Goal: Check status: Check status

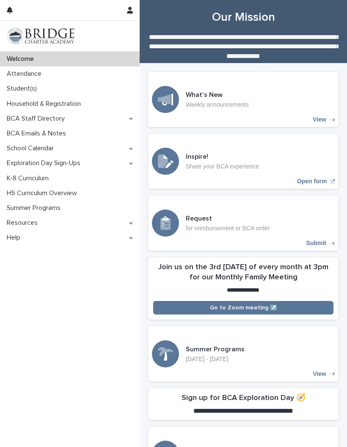
click at [32, 75] on p "Attendance" at bounding box center [25, 74] width 45 height 8
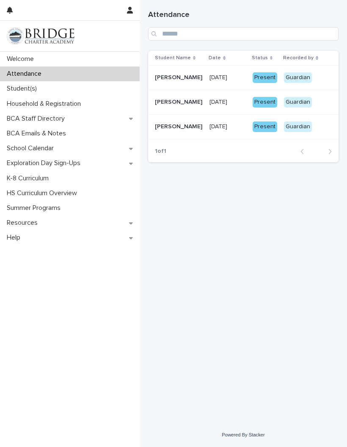
click at [28, 86] on p "Student(s)" at bounding box center [23, 89] width 40 height 8
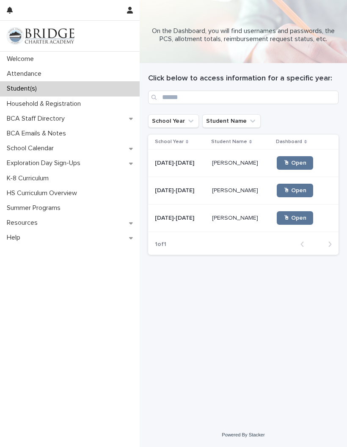
click at [289, 192] on span "🖱 Open" at bounding box center [295, 191] width 23 height 6
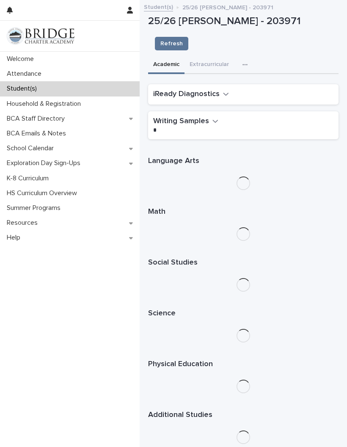
click at [251, 56] on button "button" at bounding box center [247, 64] width 19 height 17
click at [232, 119] on button "Attendance" at bounding box center [224, 125] width 56 height 13
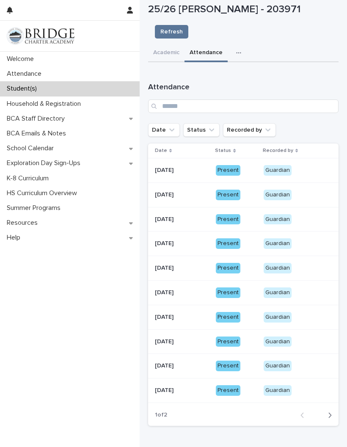
scroll to position [10, 0]
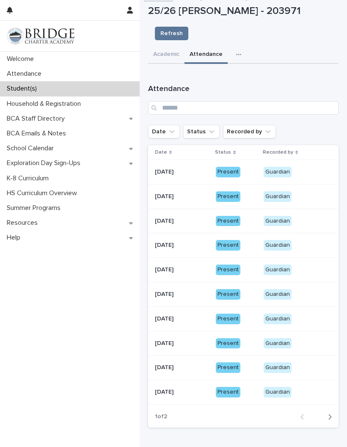
click at [238, 191] on div "Present" at bounding box center [228, 196] width 25 height 11
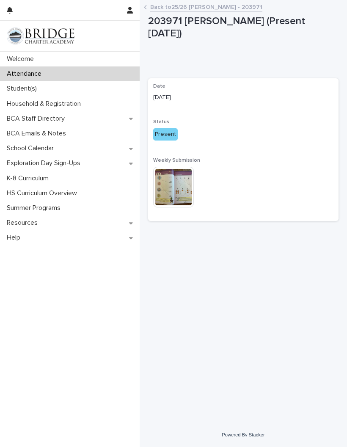
click at [178, 183] on img at bounding box center [173, 187] width 41 height 41
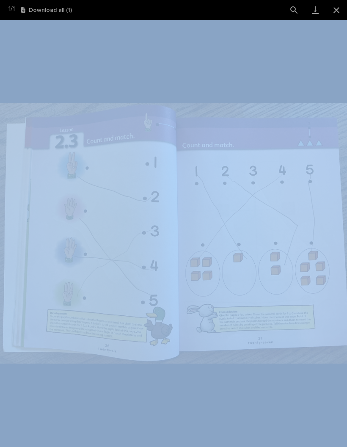
click at [325, 61] on picture at bounding box center [173, 233] width 347 height 427
